Goal: Information Seeking & Learning: Find specific page/section

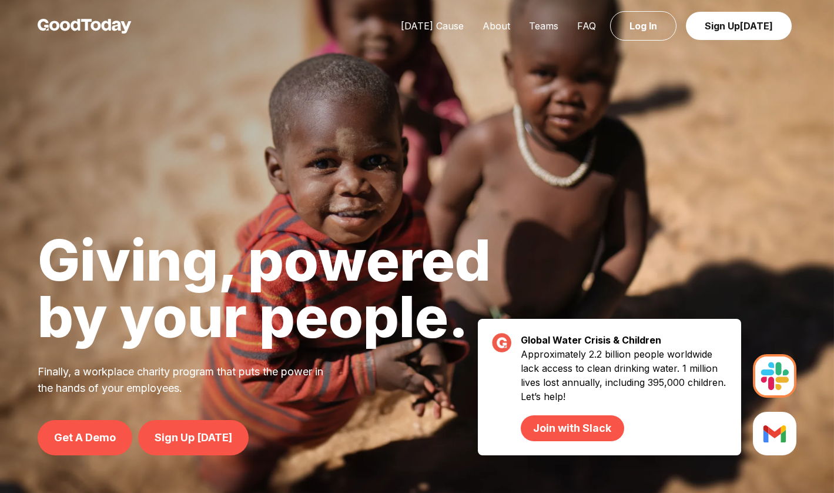
click at [435, 34] on div "Today's Cause About Teams FAQ Log In Sign Up Today" at bounding box center [417, 26] width 834 height 52
click at [435, 24] on link "[DATE] Cause" at bounding box center [433, 26] width 82 height 12
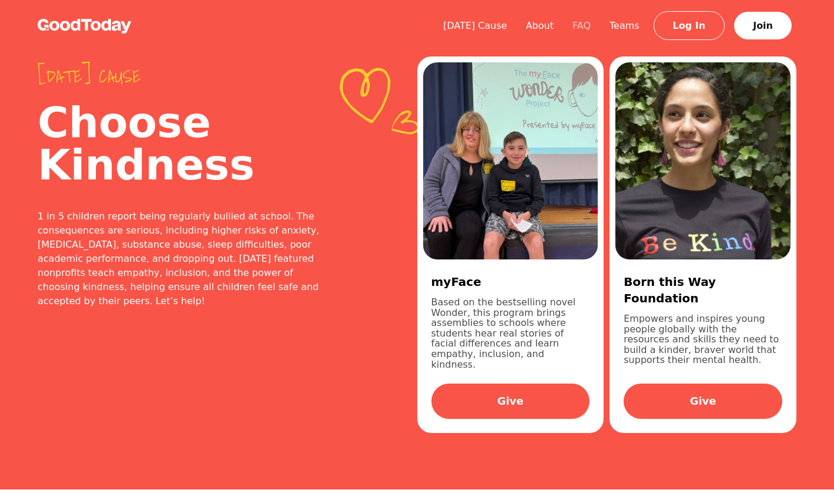
click at [590, 28] on link "FAQ" at bounding box center [581, 25] width 37 height 11
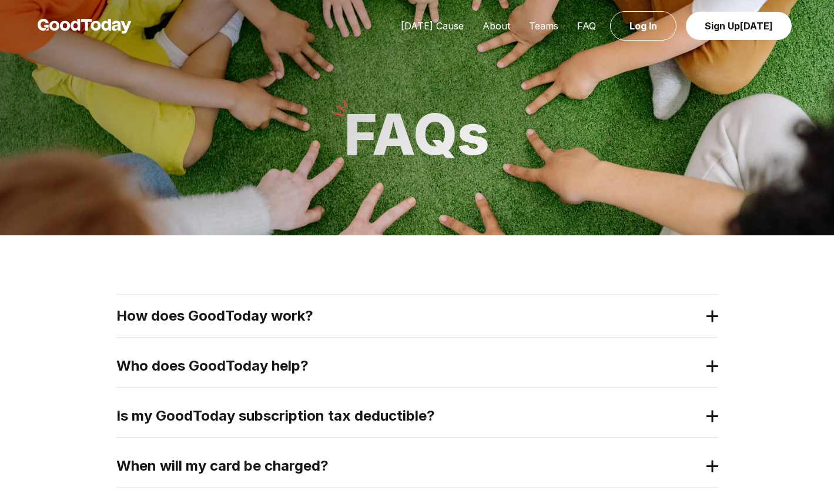
click at [331, 319] on h2 "How does GoodToday work?" at bounding box center [407, 315] width 583 height 19
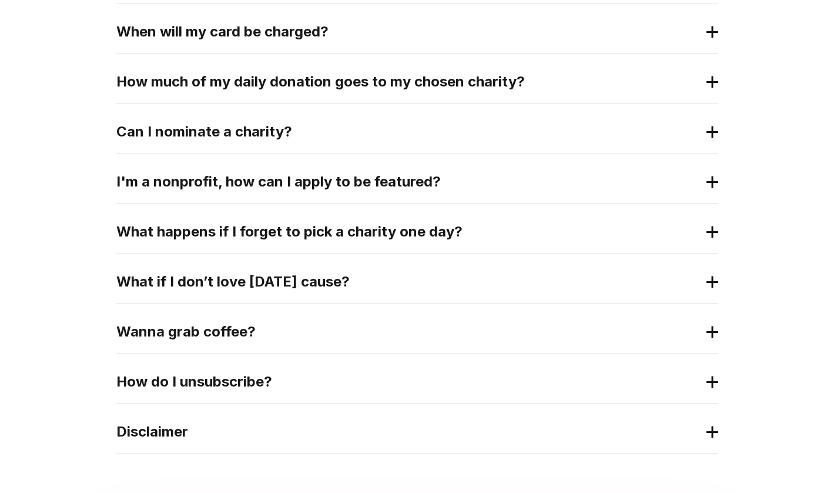
scroll to position [516, 0]
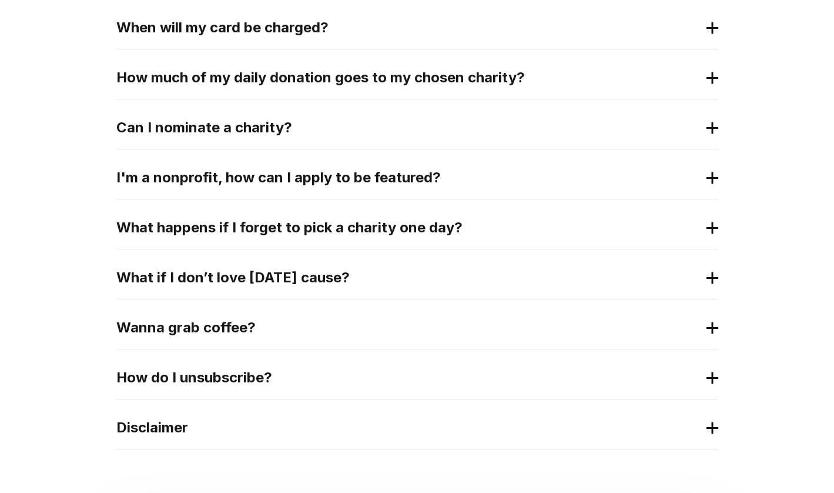
click at [366, 181] on h2 "I'm a nonprofit, how can I apply to be featured?" at bounding box center [407, 177] width 583 height 19
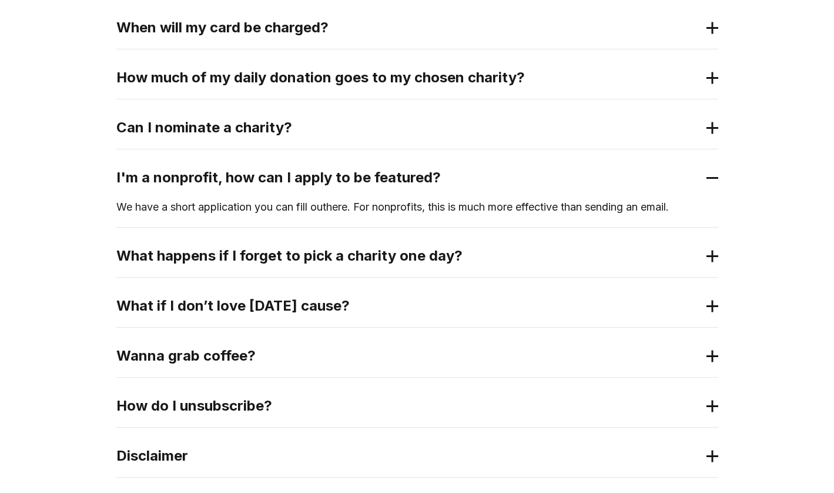
click at [618, 212] on p "We have a short application you can fill out here . For nonprofits, this is muc…" at bounding box center [417, 207] width 602 height 16
click at [345, 208] on link "here" at bounding box center [336, 206] width 21 height 12
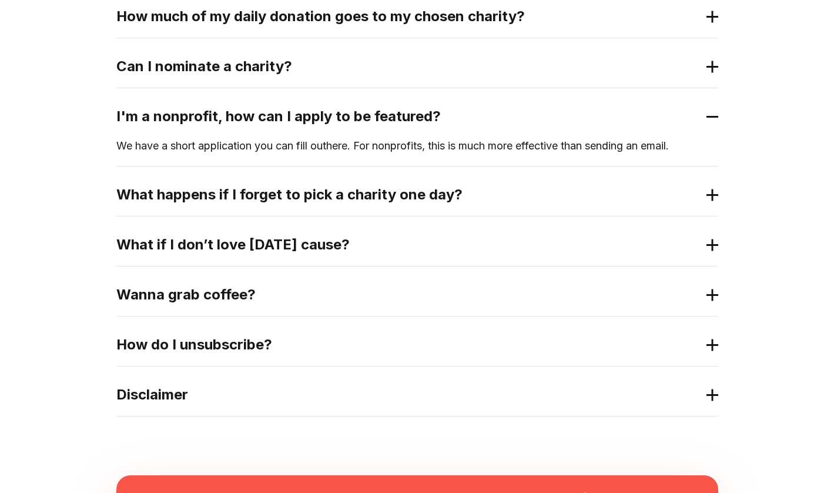
scroll to position [579, 0]
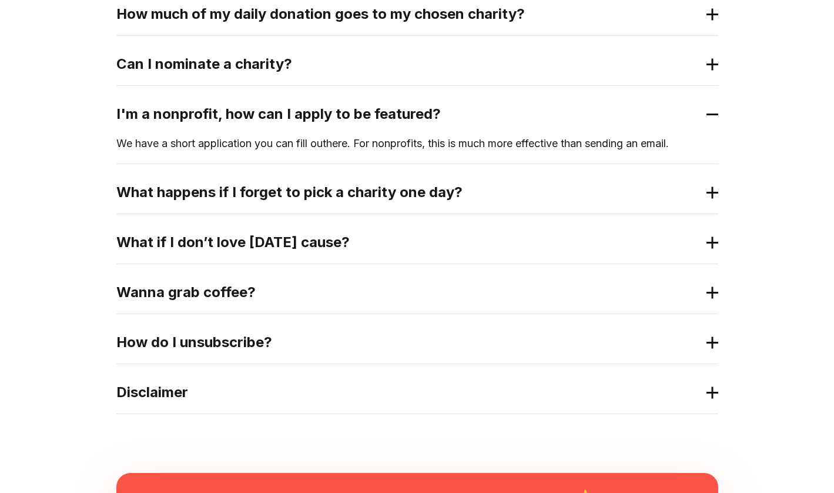
click at [338, 292] on h2 "Wanna grab coffee?" at bounding box center [407, 292] width 583 height 19
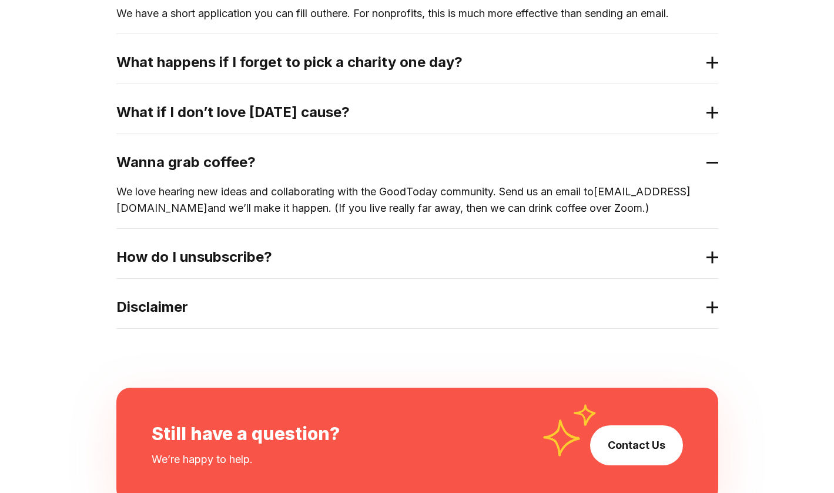
scroll to position [710, 0]
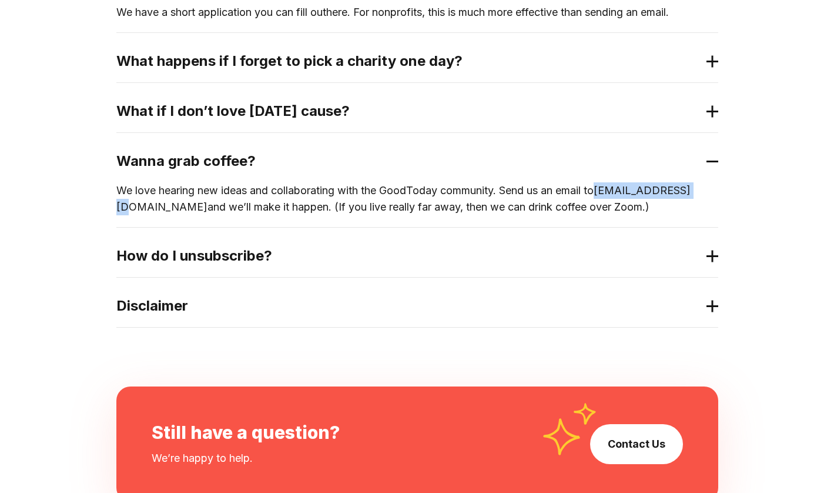
drag, startPoint x: 715, startPoint y: 190, endPoint x: 610, endPoint y: 192, distance: 104.7
click at [610, 192] on p "We love hearing new ideas and collaborating with the GoodToday community. Send …" at bounding box center [417, 198] width 602 height 33
copy link "hey@goodtoday.org"
click at [631, 235] on div "How do I unsubscribe?" at bounding box center [417, 256] width 602 height 42
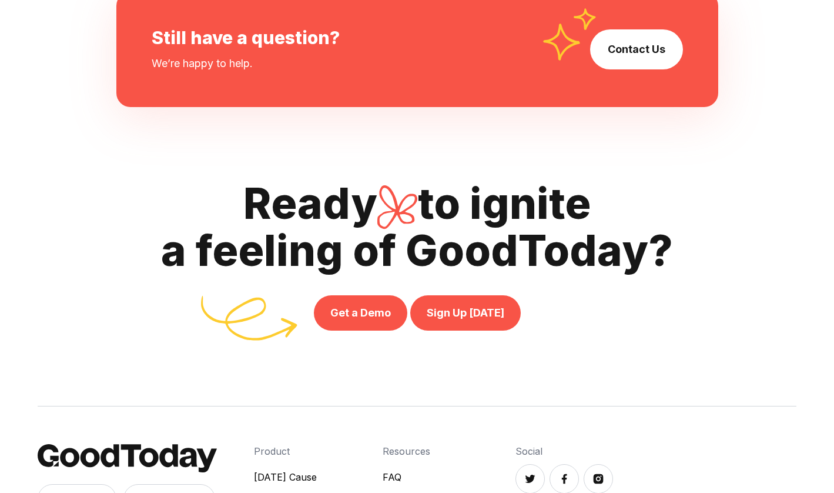
scroll to position [1289, 0]
